Goal: Task Accomplishment & Management: Complete application form

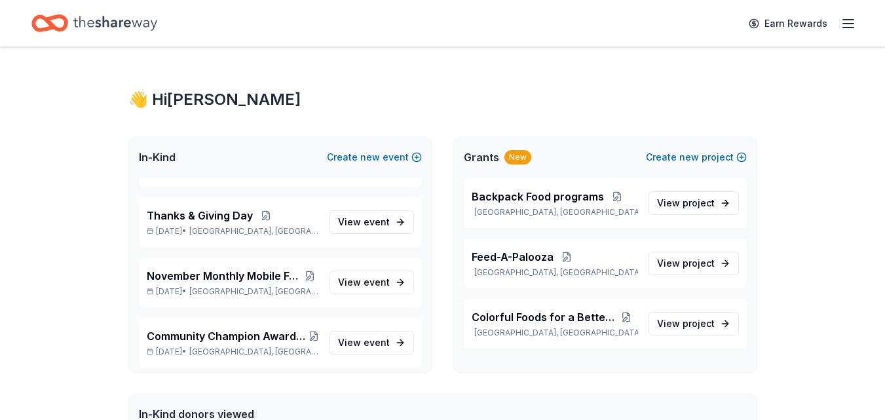
scroll to position [52, 0]
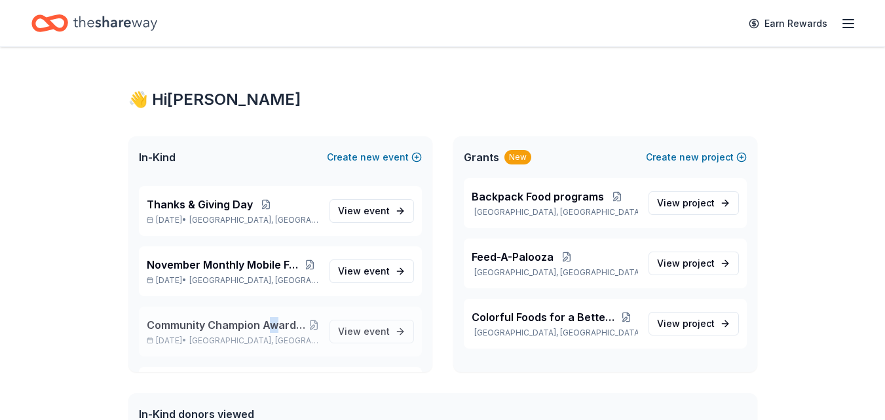
drag, startPoint x: 266, startPoint y: 328, endPoint x: 276, endPoint y: 333, distance: 10.8
click at [276, 333] on div "Community Champion Awards Benefit Presented by: One Heart for Women and Childre…" at bounding box center [233, 331] width 172 height 29
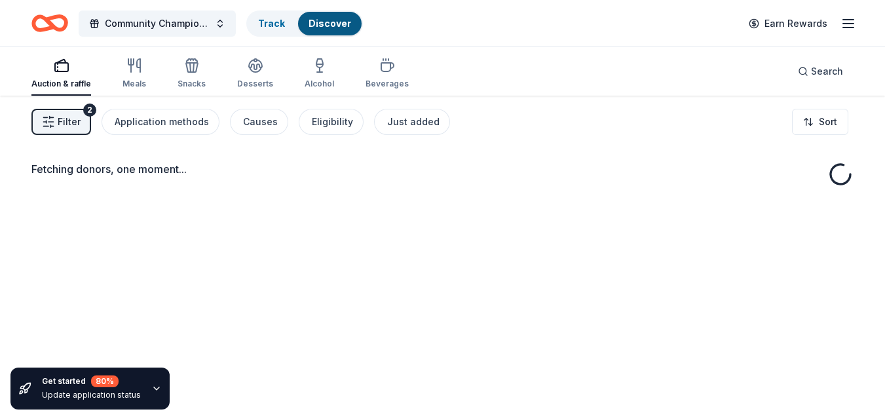
click at [371, 332] on div "Fetching donors, one moment..." at bounding box center [442, 306] width 885 height 420
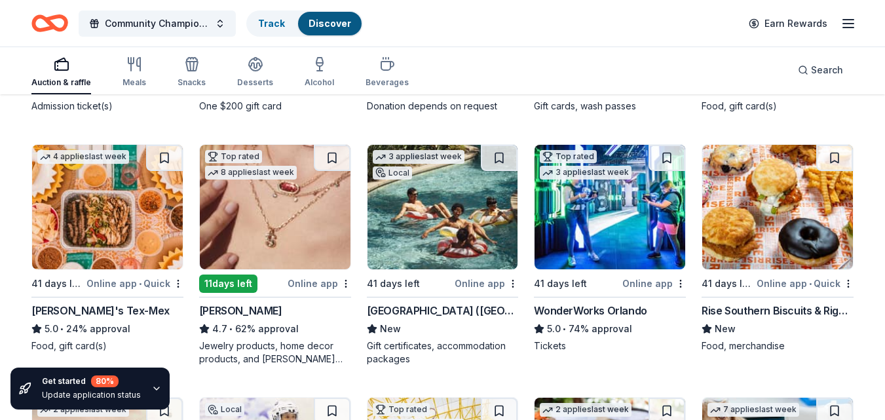
scroll to position [335, 0]
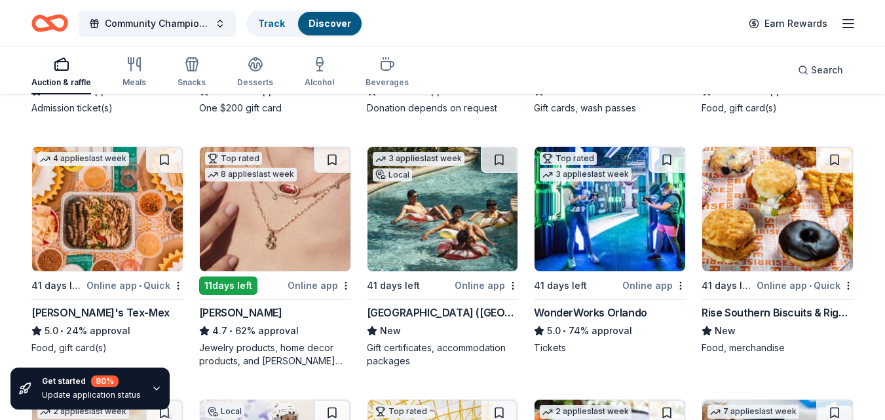
click at [154, 387] on icon "button" at bounding box center [156, 388] width 10 height 10
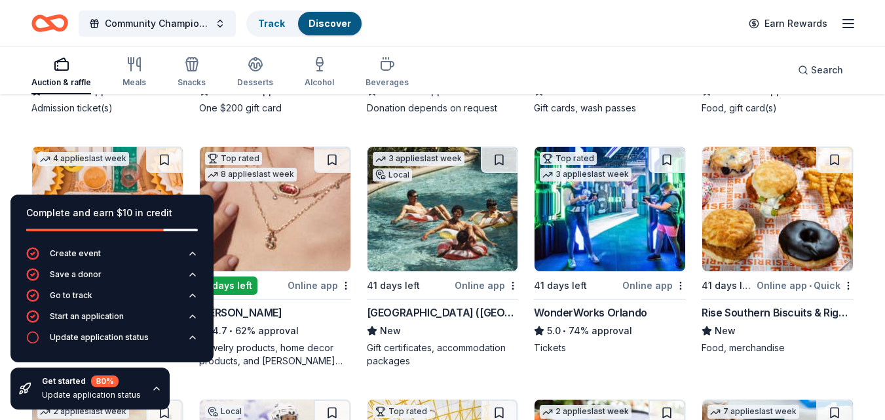
click at [178, 380] on div "Complete and earn $10 in credit Create event Save a donor Go to track Start an …" at bounding box center [112, 302] width 224 height 236
click at [178, 378] on div "Complete and earn $10 in credit Create event Save a donor Go to track Start an …" at bounding box center [112, 302] width 224 height 236
click at [260, 381] on div "Top rated 1 apply last week 41 days left Online app • Quick Crayola Experience …" at bounding box center [442, 389] width 822 height 967
click at [561, 17] on div "Community Champion Awards Benefit Presented by: One Heart for Women and Childre…" at bounding box center [442, 23] width 822 height 31
click at [615, 312] on div "WonderWorks Orlando" at bounding box center [590, 313] width 113 height 16
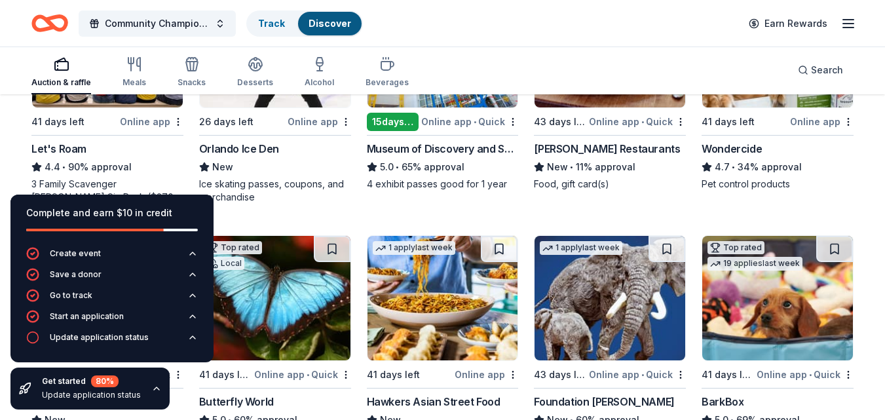
scroll to position [754, 0]
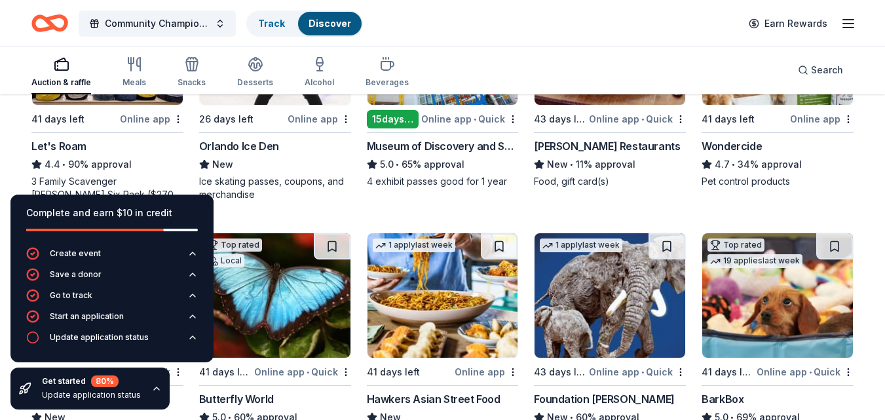
click at [151, 386] on icon "button" at bounding box center [156, 388] width 10 height 10
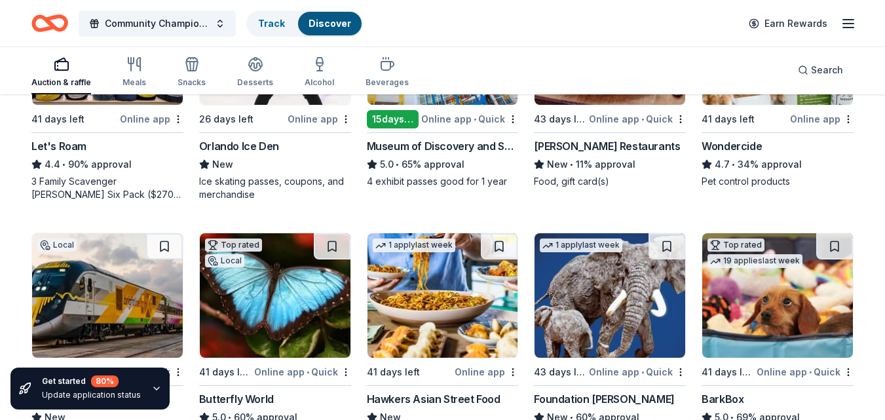
click at [166, 373] on div "Get started 80 % Update application status" at bounding box center [112, 388] width 224 height 63
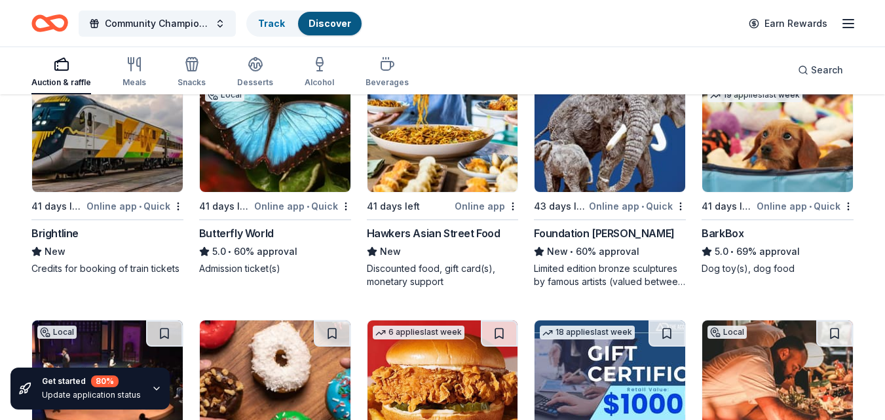
scroll to position [919, 0]
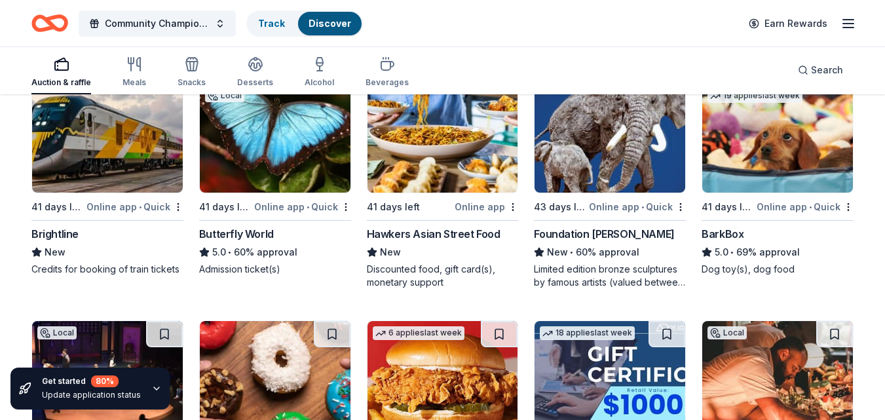
click at [80, 268] on div "Credits for booking of train tickets" at bounding box center [107, 269] width 152 height 13
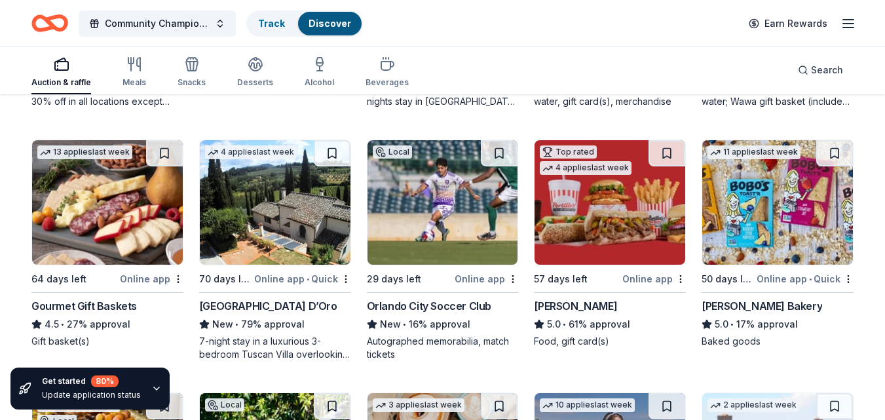
scroll to position [1614, 0]
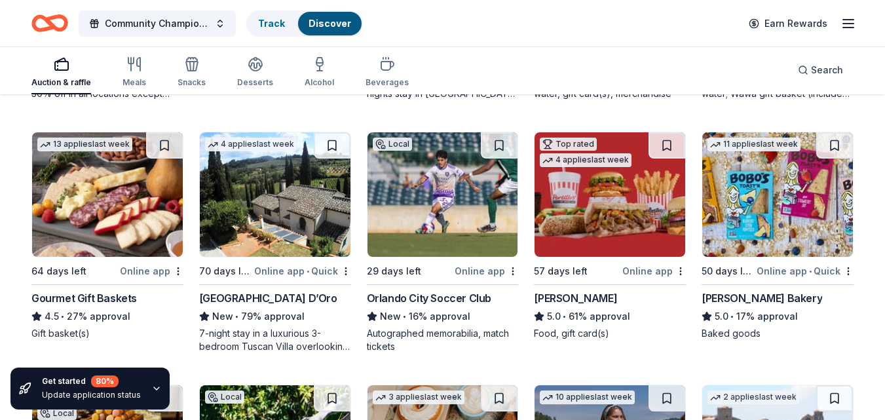
click at [116, 296] on div "Gourmet Gift Baskets" at bounding box center [84, 298] width 106 height 16
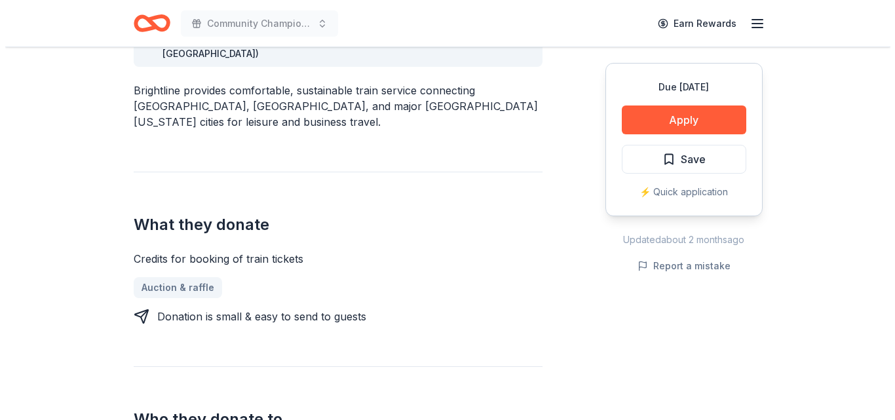
scroll to position [412, 0]
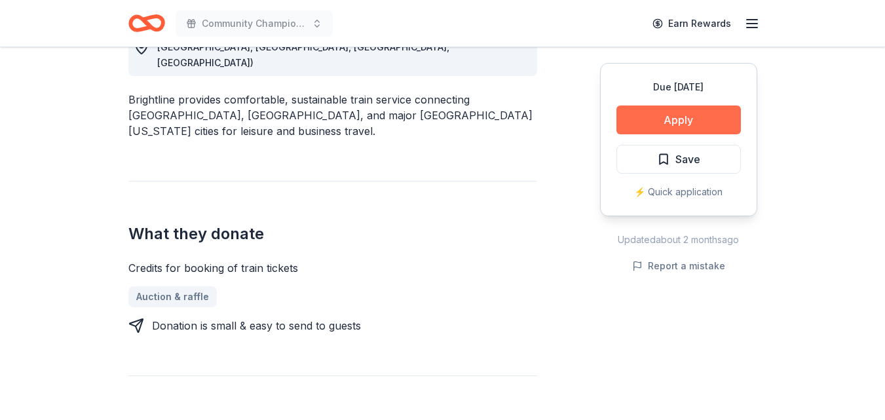
click at [685, 118] on button "Apply" at bounding box center [679, 120] width 125 height 29
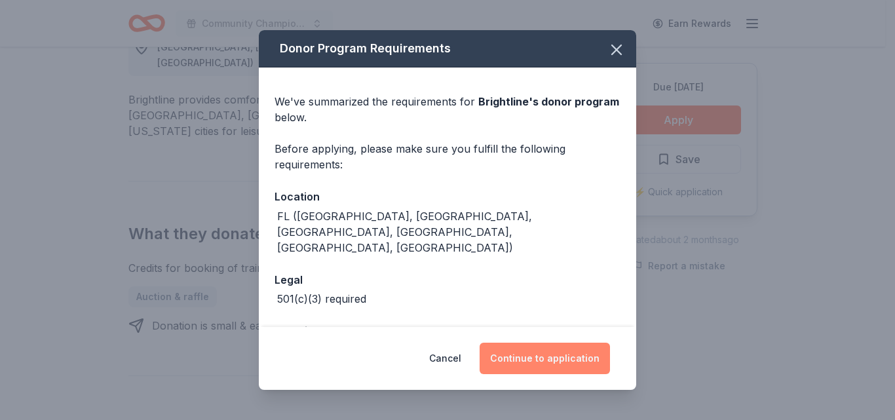
click at [545, 357] on button "Continue to application" at bounding box center [545, 358] width 130 height 31
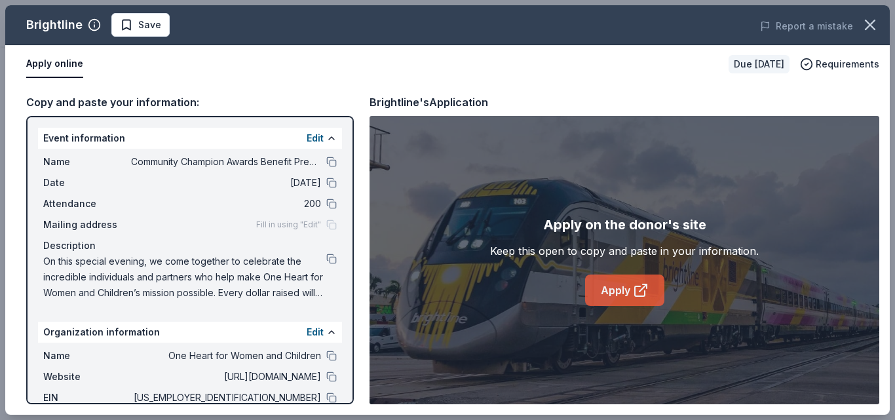
click at [618, 292] on link "Apply" at bounding box center [624, 290] width 79 height 31
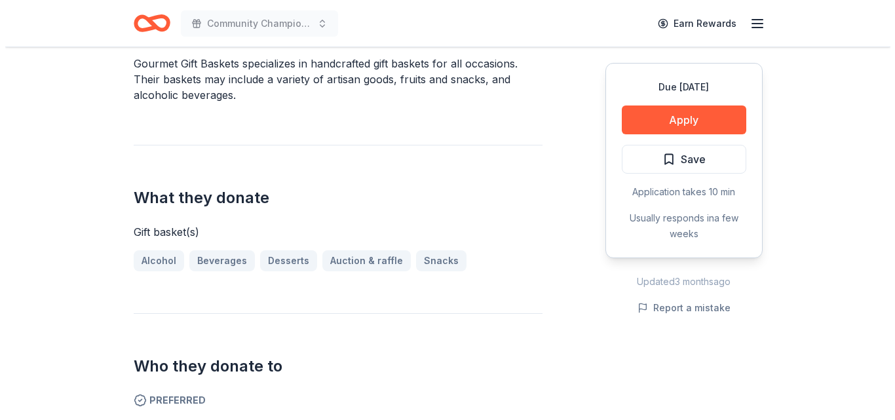
scroll to position [440, 0]
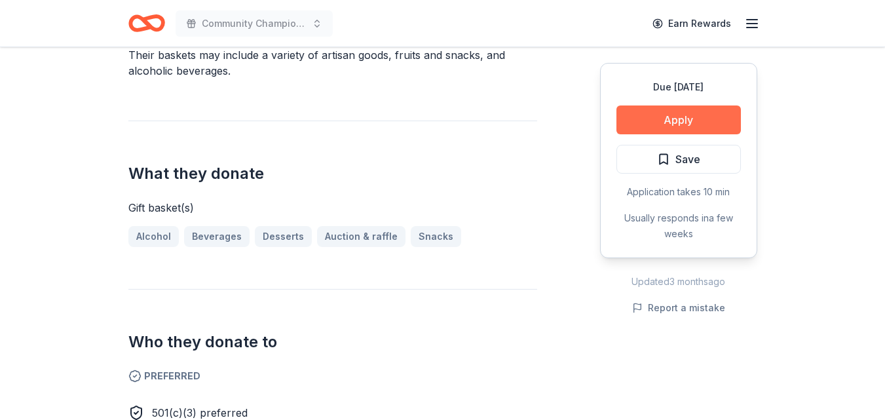
click at [678, 119] on button "Apply" at bounding box center [679, 120] width 125 height 29
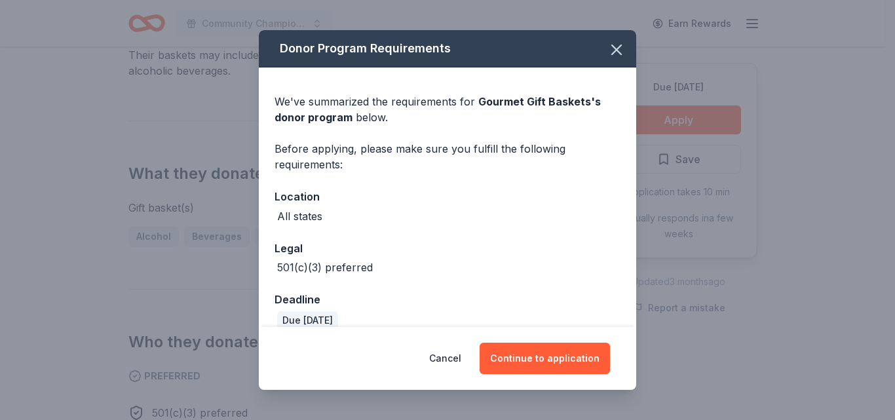
scroll to position [18, 0]
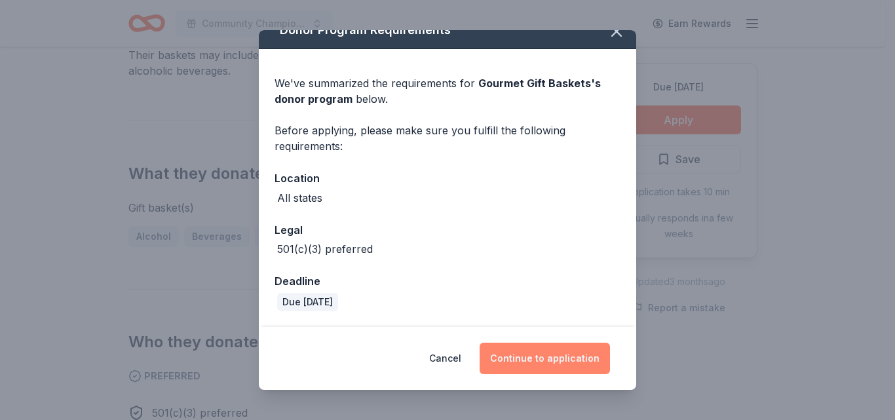
click at [552, 357] on button "Continue to application" at bounding box center [545, 358] width 130 height 31
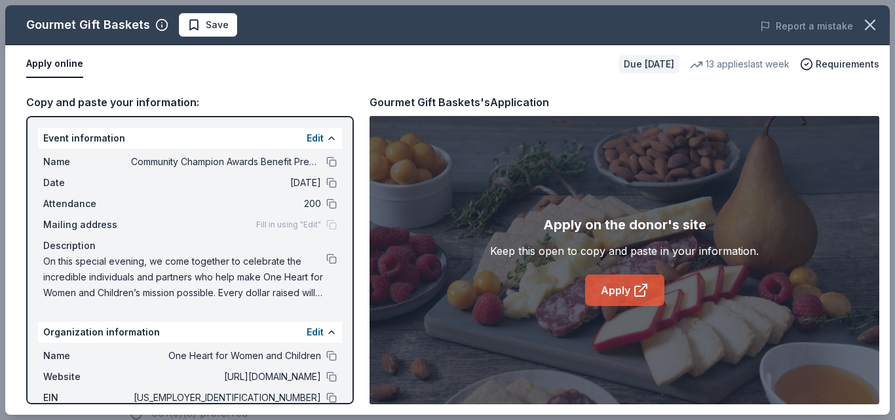
click at [610, 290] on link "Apply" at bounding box center [624, 290] width 79 height 31
